Goal: Task Accomplishment & Management: Manage account settings

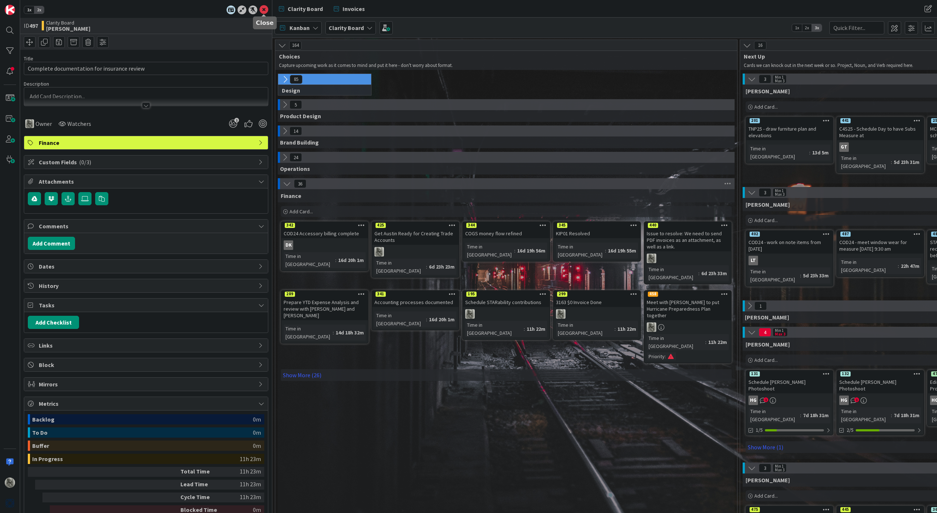
click at [264, 5] on icon at bounding box center [263, 9] width 9 height 9
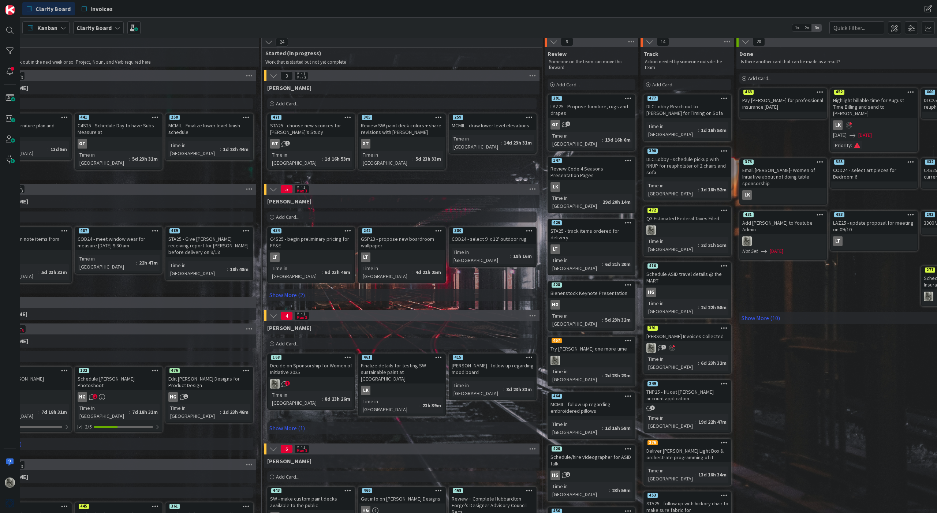
scroll to position [3, 510]
click at [588, 356] on div at bounding box center [591, 361] width 86 height 10
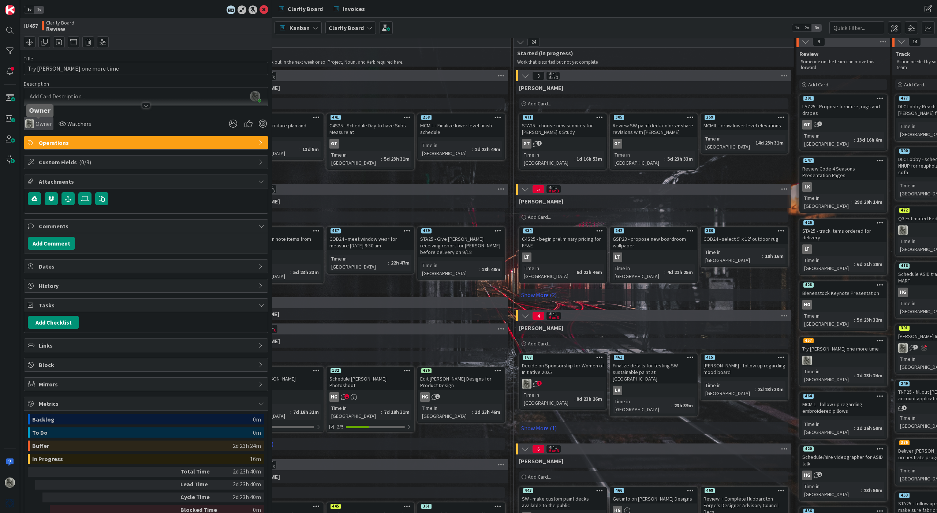
click at [41, 122] on span "Owner" at bounding box center [44, 123] width 16 height 9
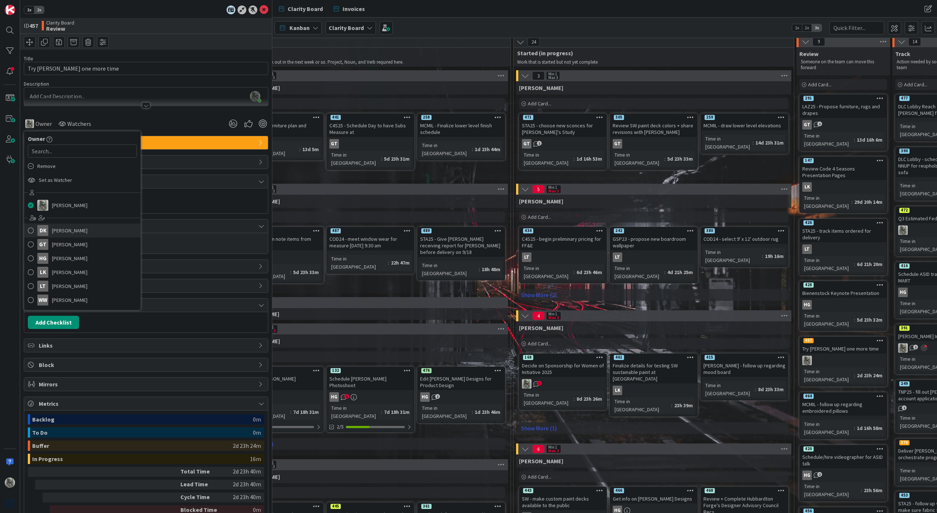
click at [59, 233] on span "[PERSON_NAME]" at bounding box center [70, 230] width 36 height 11
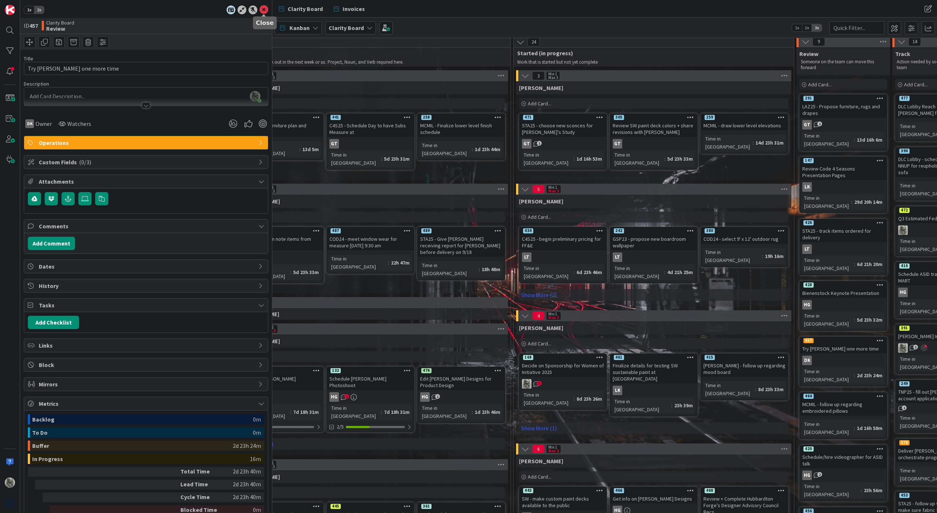
click at [265, 8] on icon at bounding box center [263, 9] width 9 height 9
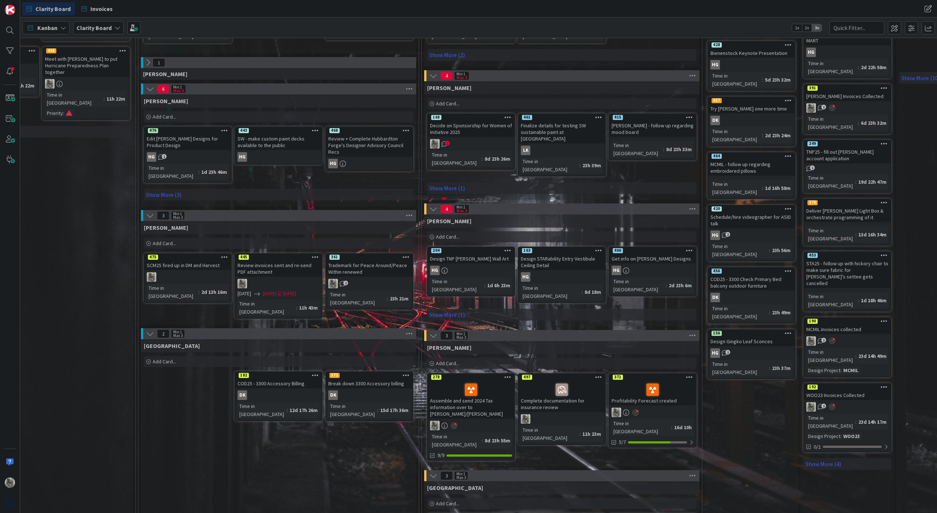
scroll to position [243, 349]
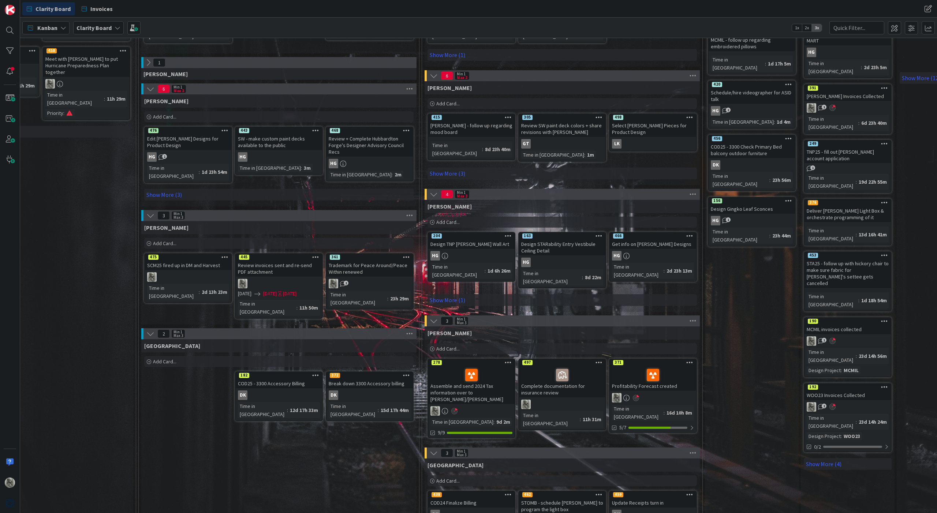
click at [597, 360] on icon at bounding box center [598, 362] width 7 height 5
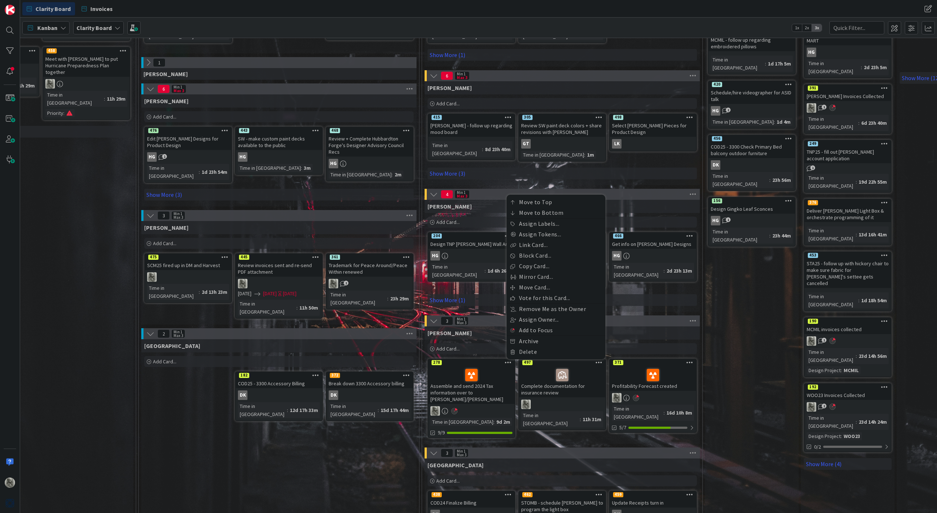
click at [745, 366] on div "Review Someone on the team can move this forward Add Card... 426 STA25 - track …" at bounding box center [752, 184] width 94 height 754
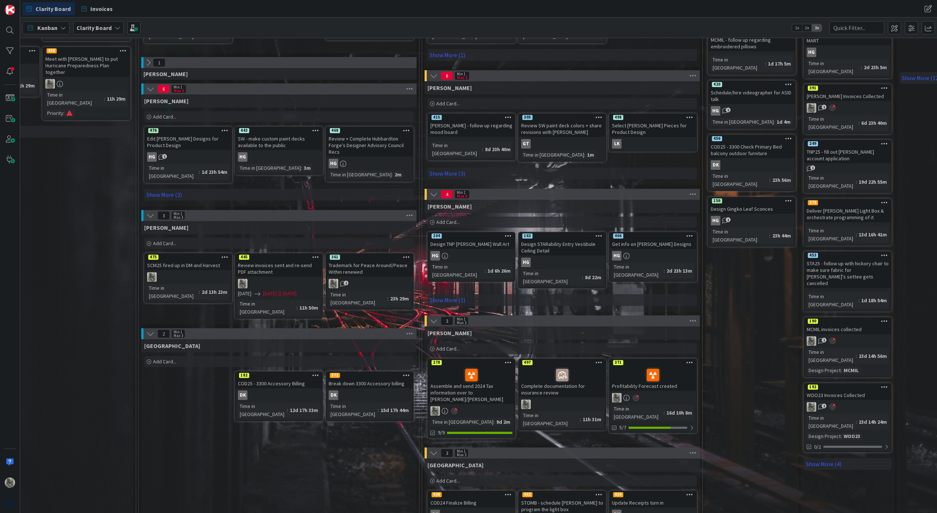
click at [598, 360] on icon at bounding box center [598, 362] width 7 height 5
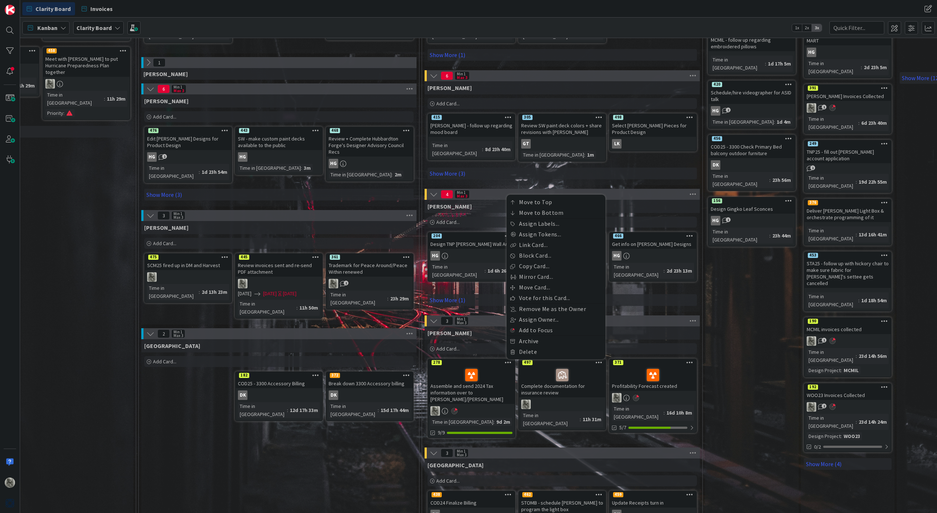
click at [587, 400] on div at bounding box center [562, 405] width 86 height 10
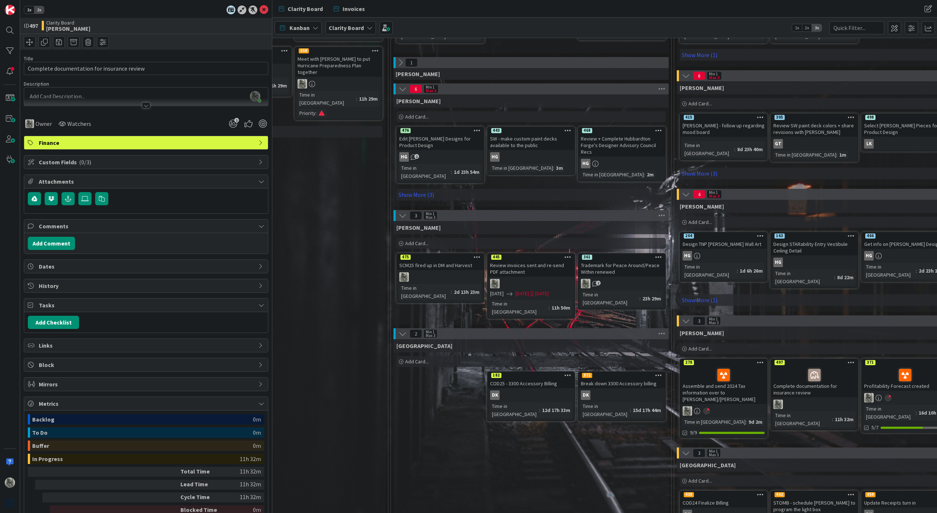
click at [362, 282] on div "Finance Add Card... 440 Issue to resolve: We need to send PDF invoices as an at…" at bounding box center [157, 252] width 457 height 612
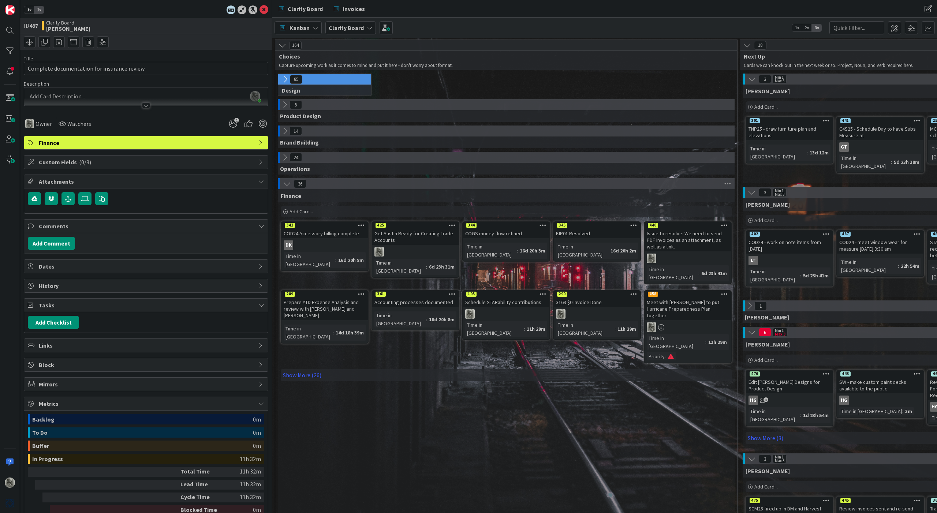
click at [281, 45] on icon at bounding box center [282, 45] width 8 height 8
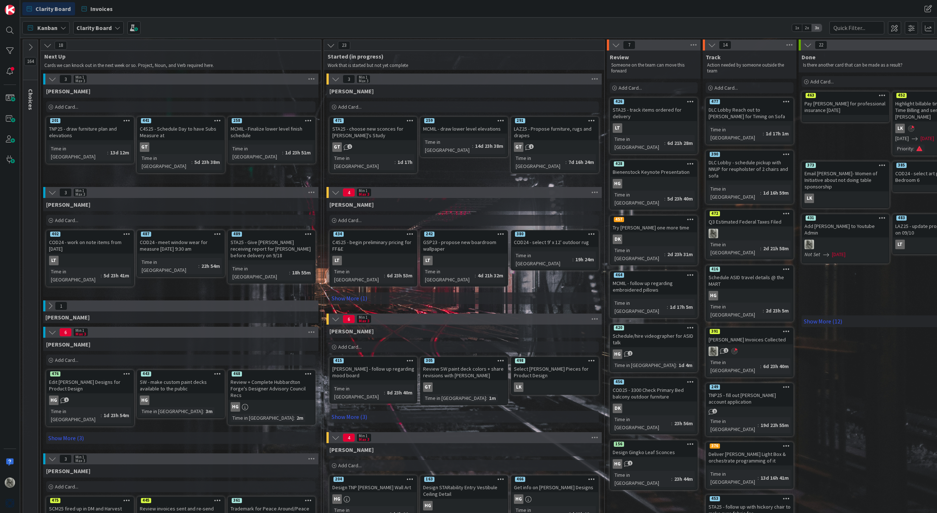
click at [32, 46] on icon at bounding box center [30, 47] width 8 height 8
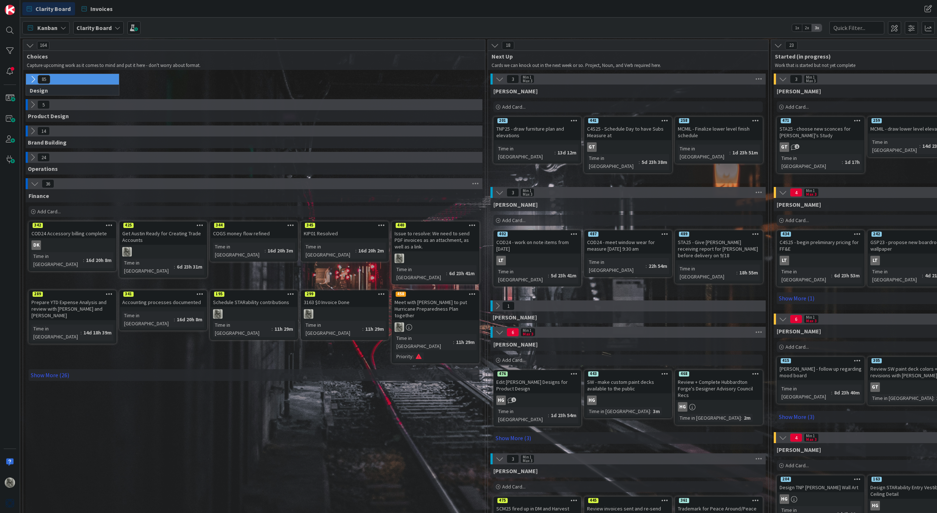
click at [32, 79] on icon at bounding box center [33, 79] width 8 height 8
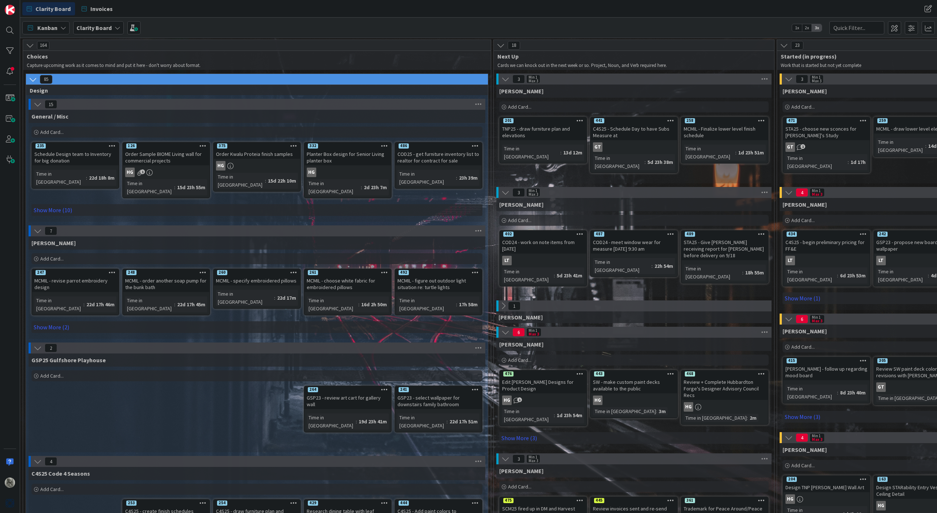
click at [34, 78] on icon at bounding box center [33, 79] width 8 height 8
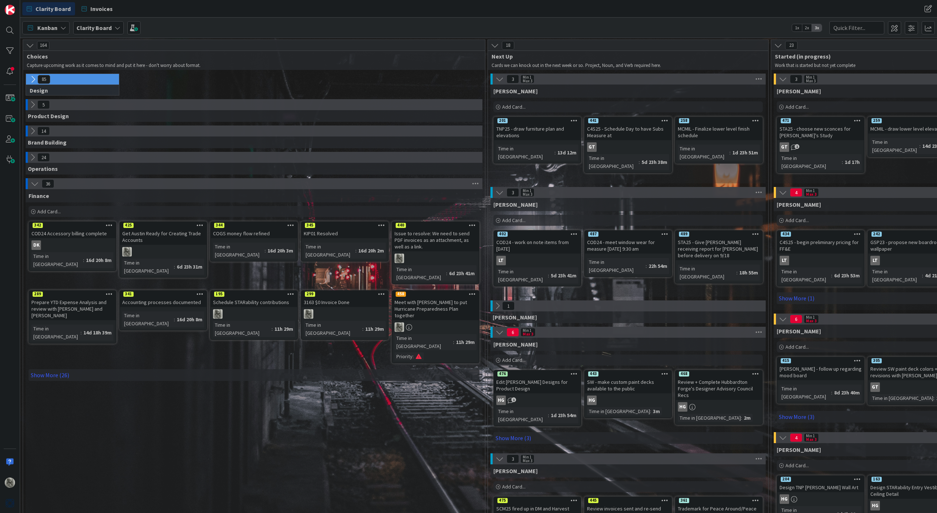
click at [34, 78] on icon at bounding box center [33, 79] width 8 height 8
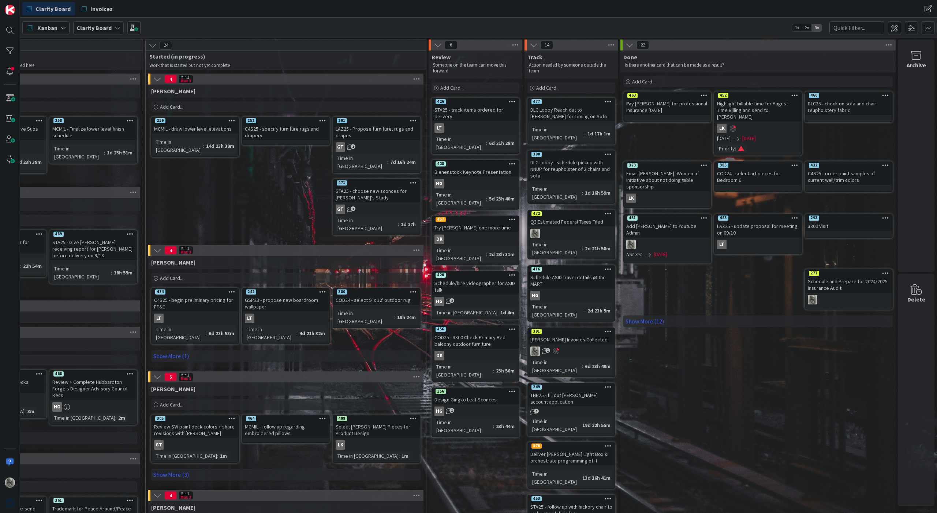
scroll to position [0, 631]
click at [649, 315] on link "Show More (12)" at bounding box center [757, 321] width 269 height 12
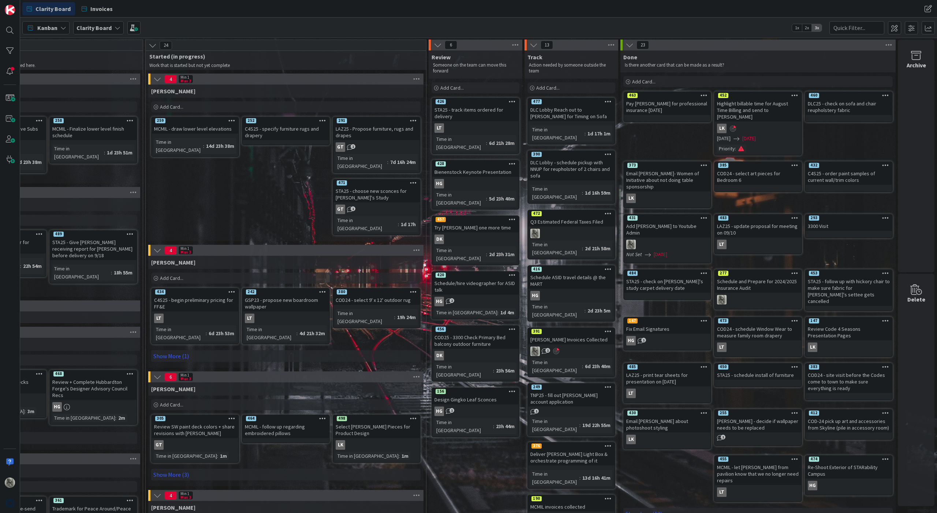
click at [157, 81] on icon at bounding box center [157, 79] width 8 height 8
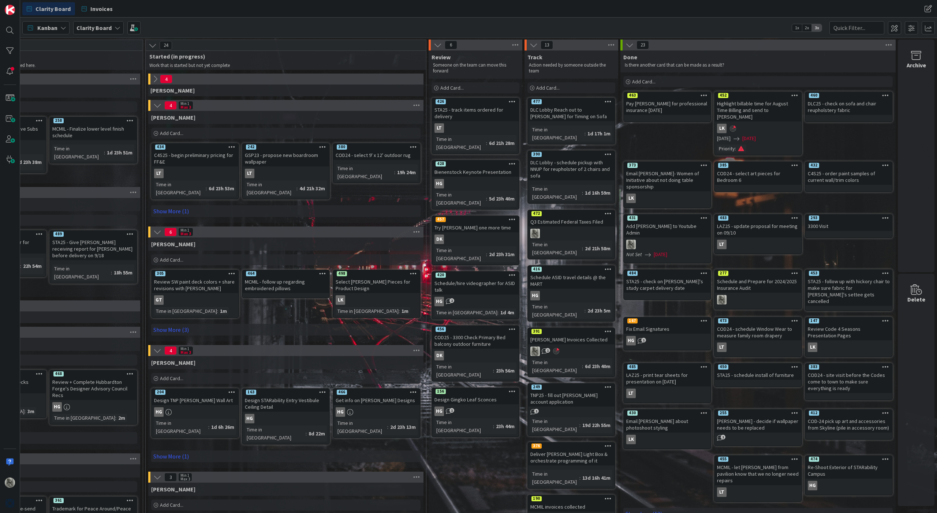
click at [157, 81] on icon at bounding box center [155, 79] width 8 height 8
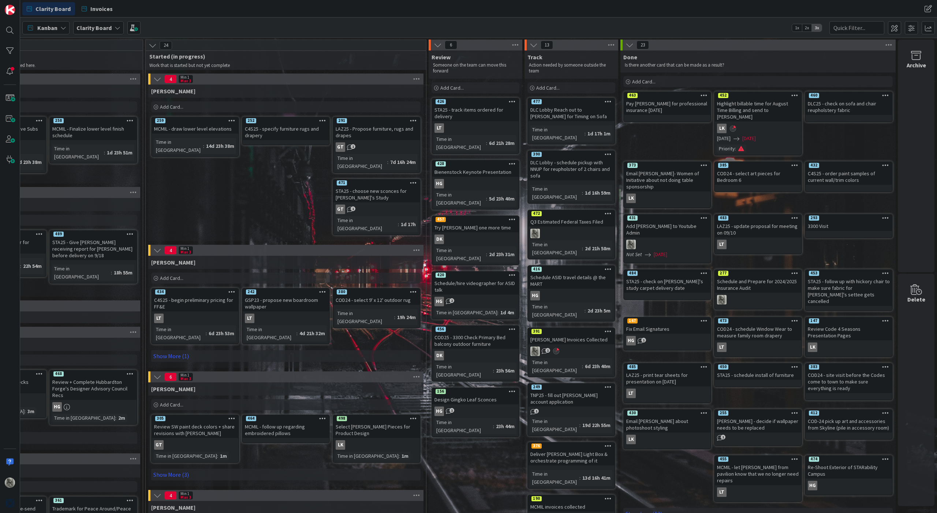
click at [157, 246] on icon at bounding box center [157, 250] width 8 height 8
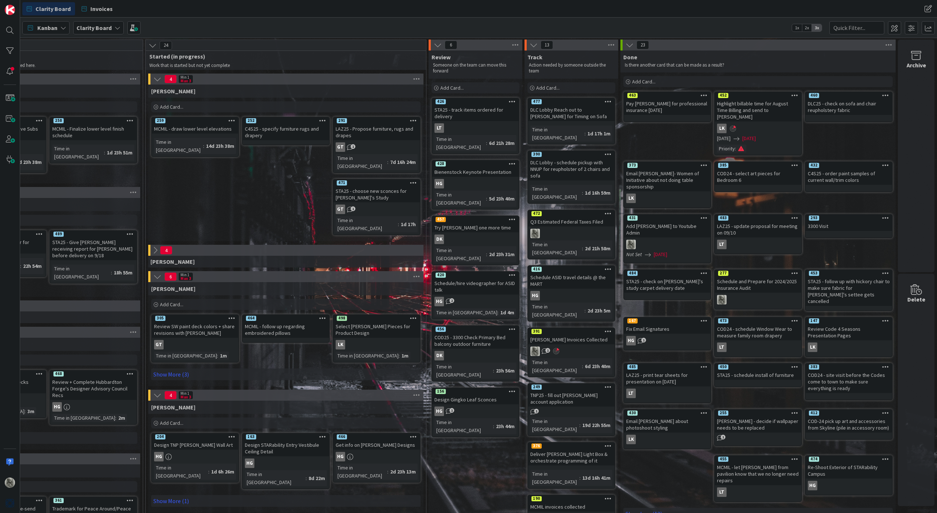
click at [157, 246] on icon at bounding box center [155, 250] width 8 height 8
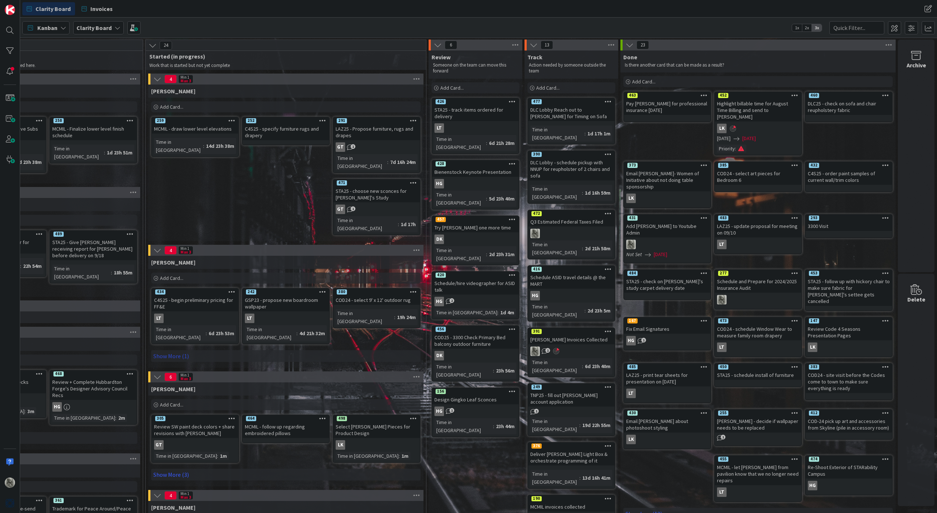
click at [172, 350] on link "Show More (1)" at bounding box center [285, 356] width 269 height 12
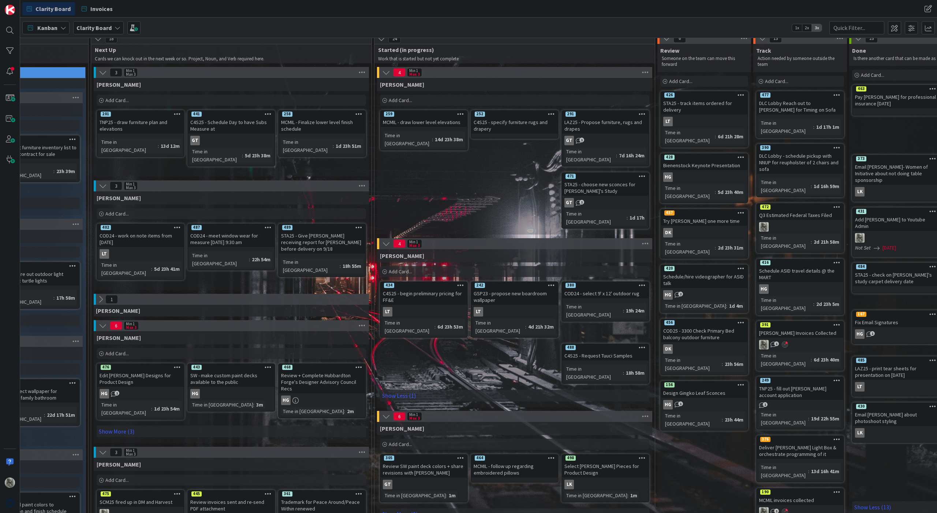
scroll to position [6, 403]
click at [579, 201] on icon "1" at bounding box center [579, 204] width 6 height 6
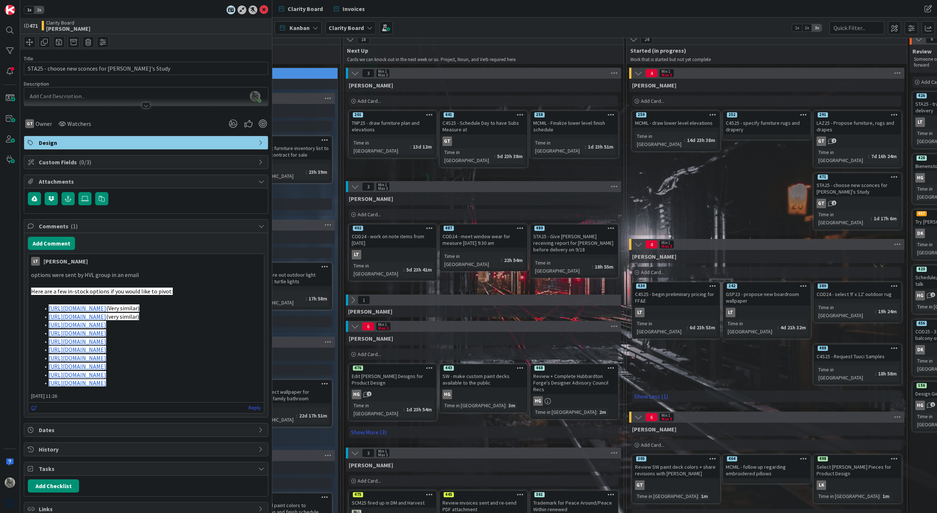
click at [473, 117] on div "441" at bounding box center [483, 115] width 86 height 7
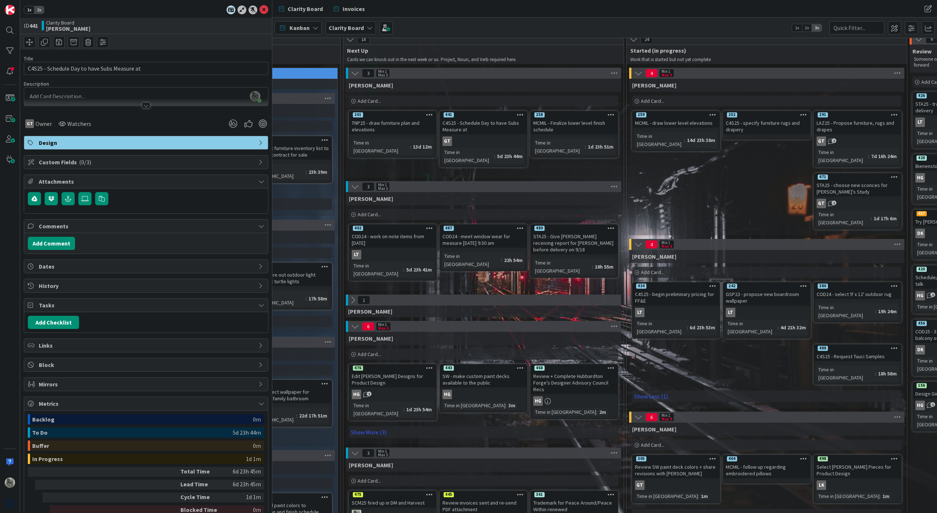
click at [390, 117] on div "201" at bounding box center [393, 115] width 86 height 7
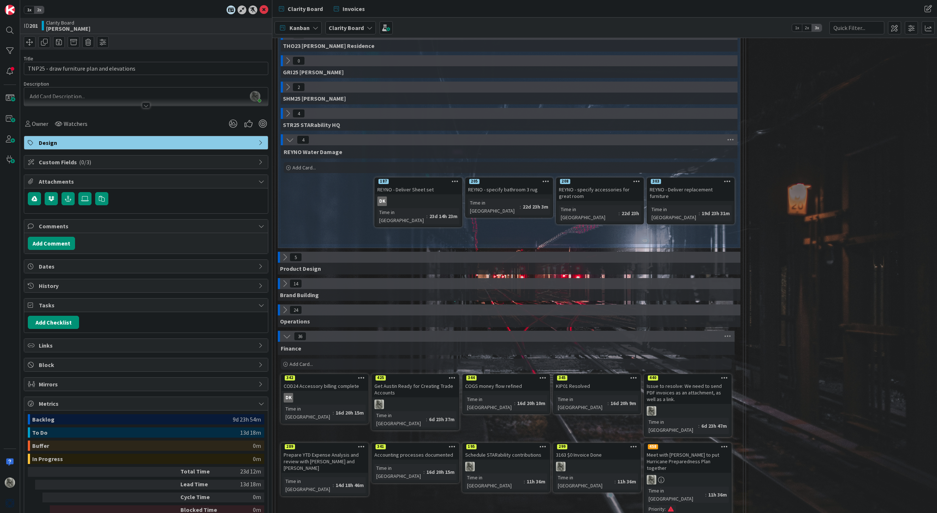
scroll to position [751, 0]
click at [285, 306] on icon at bounding box center [285, 310] width 8 height 8
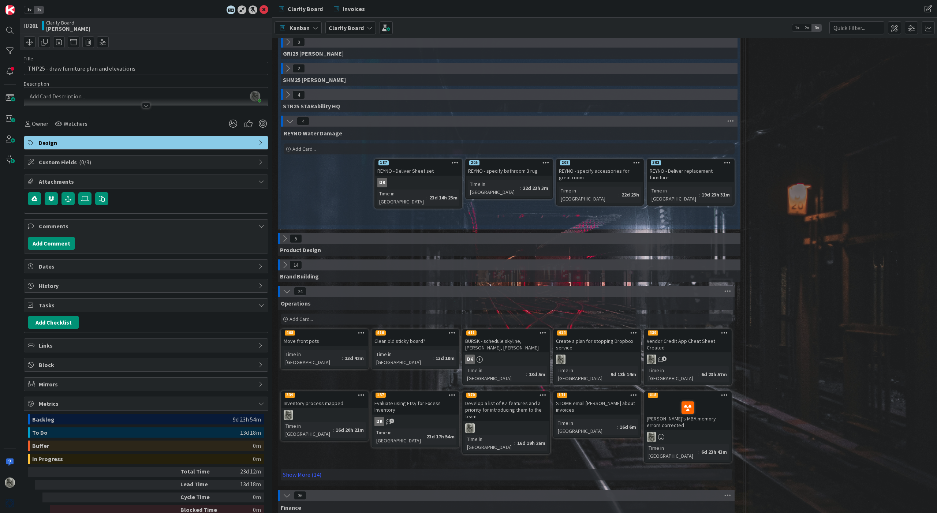
scroll to position [770, 0]
click at [301, 468] on link "Show More (14)" at bounding box center [506, 474] width 451 height 12
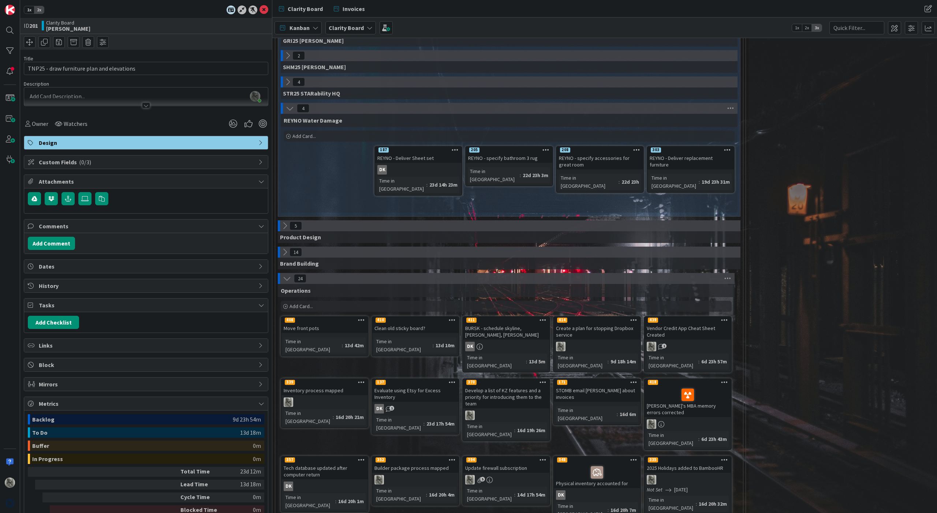
scroll to position [781, 0]
click at [845, 31] on input "text" at bounding box center [856, 27] width 55 height 13
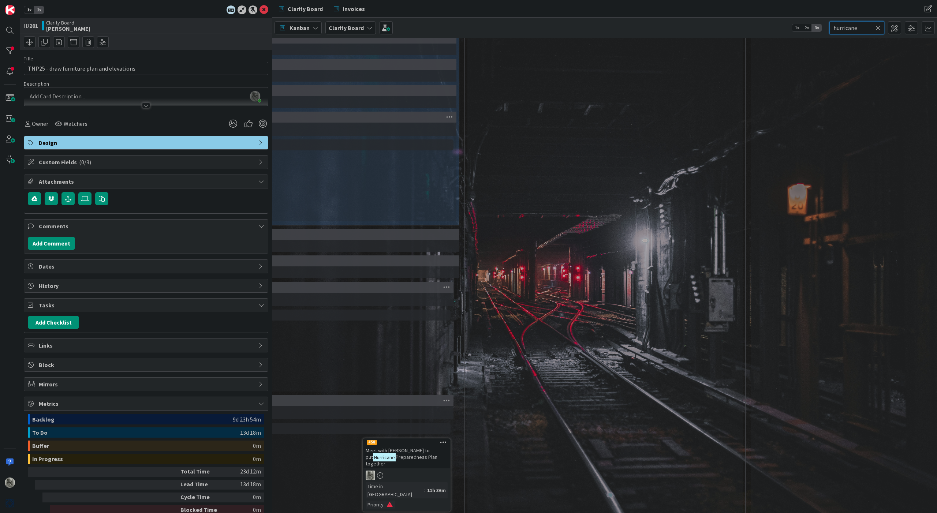
scroll to position [757, 281]
type input "hurricane"
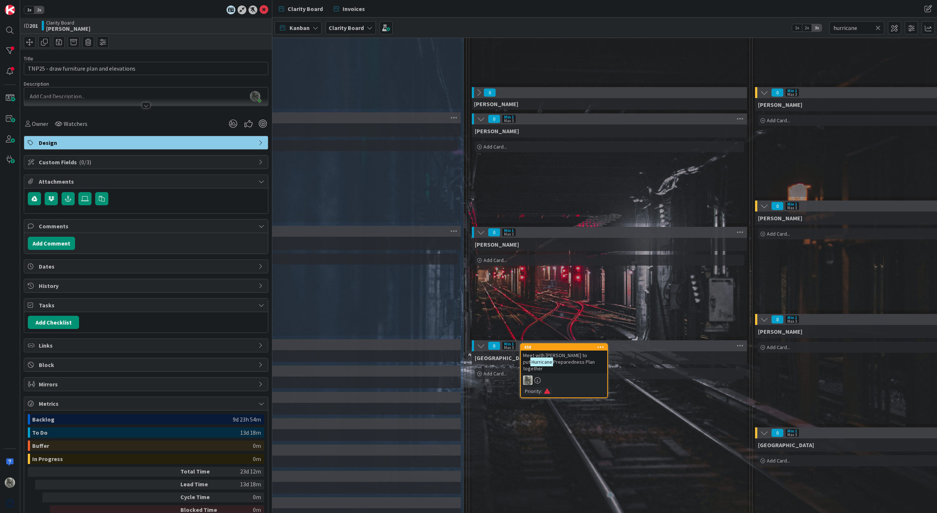
scroll to position [206, 277]
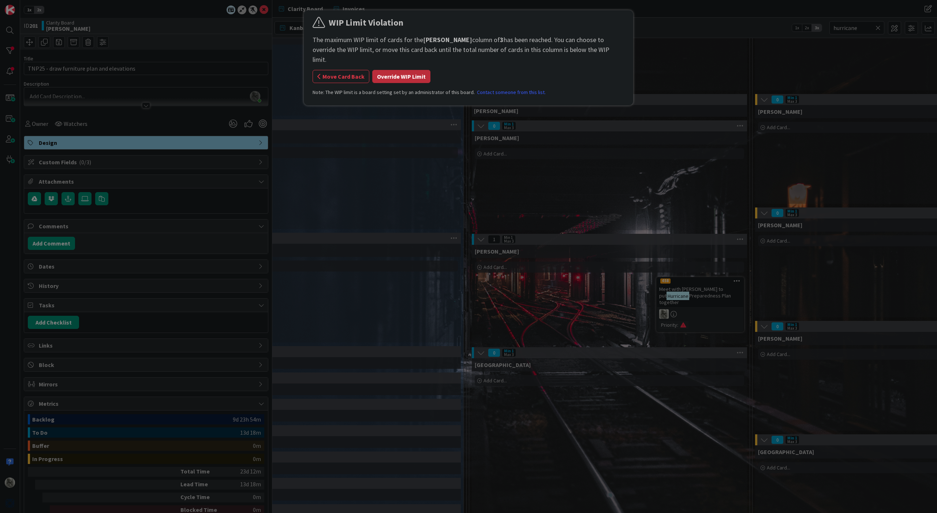
click at [411, 70] on button "Override WIP Limit" at bounding box center [401, 76] width 58 height 13
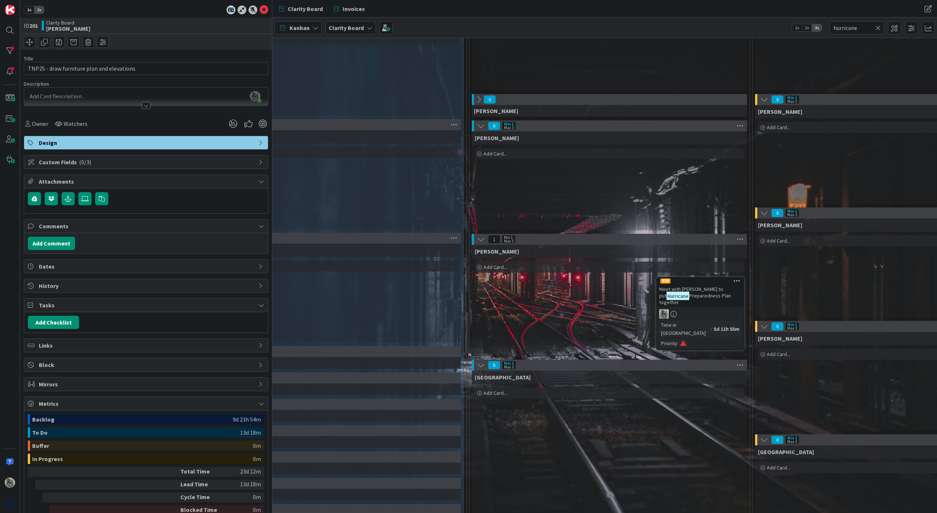
click at [878, 27] on icon at bounding box center [877, 28] width 5 height 7
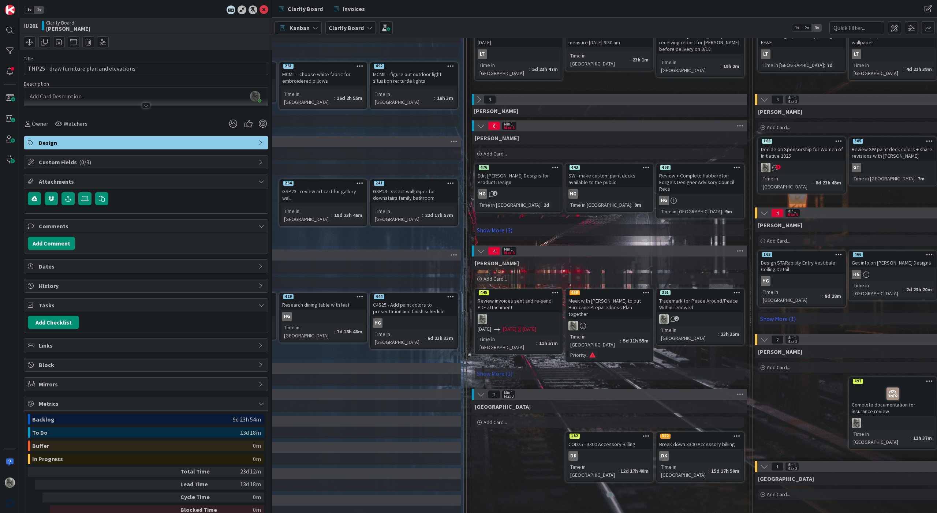
click at [498, 368] on link "Show More (1)" at bounding box center [609, 374] width 269 height 12
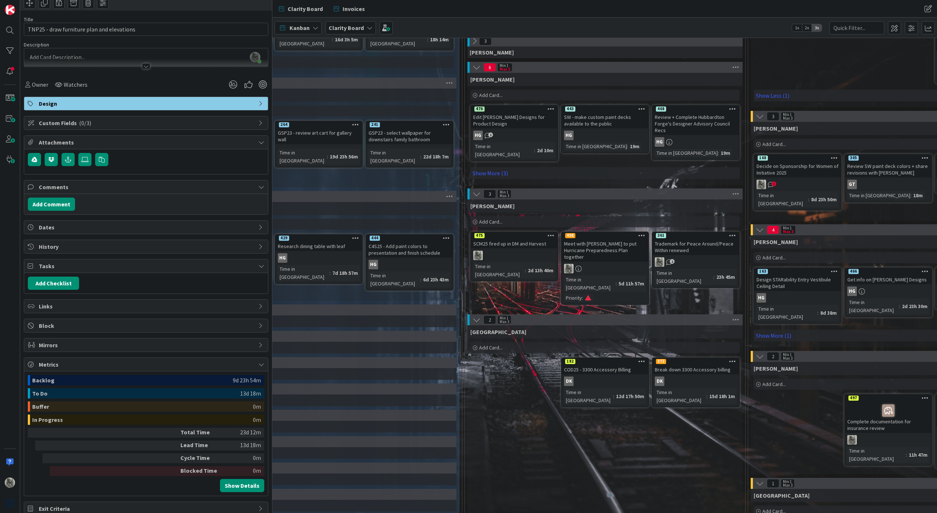
scroll to position [264, 282]
